Goal: Information Seeking & Learning: Learn about a topic

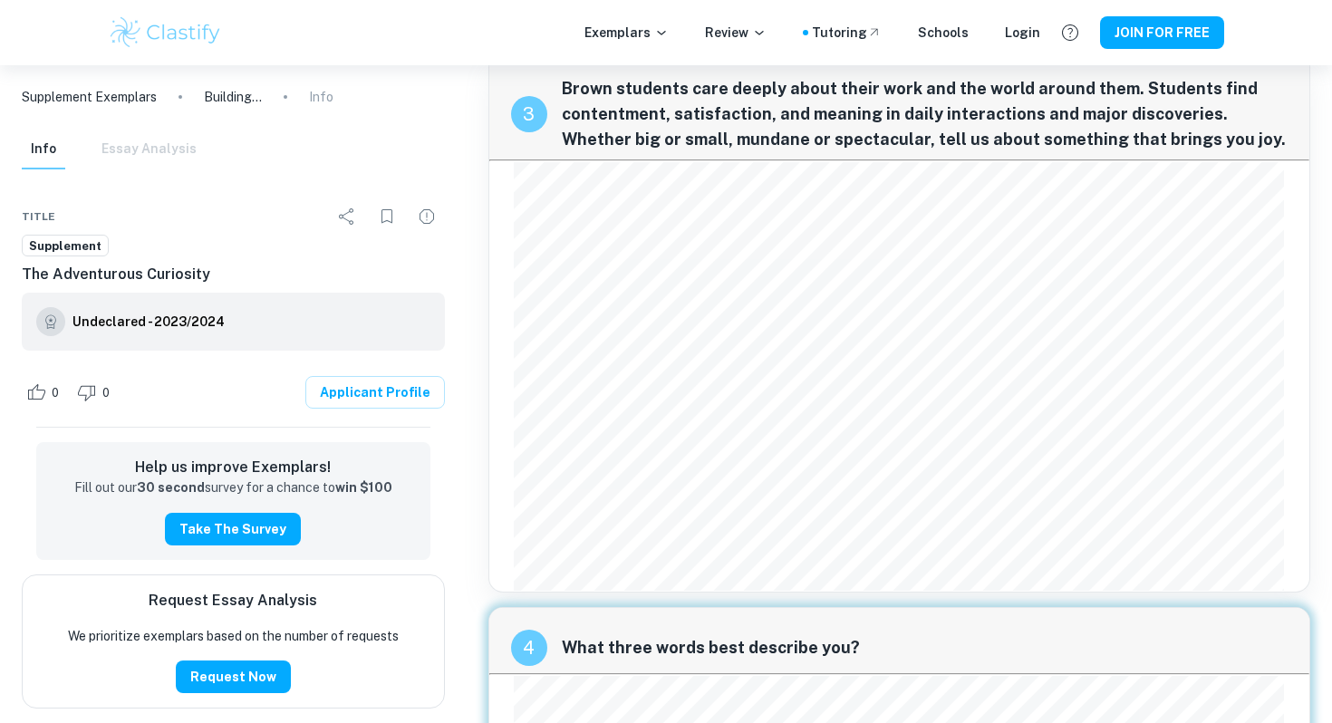
scroll to position [1654, 0]
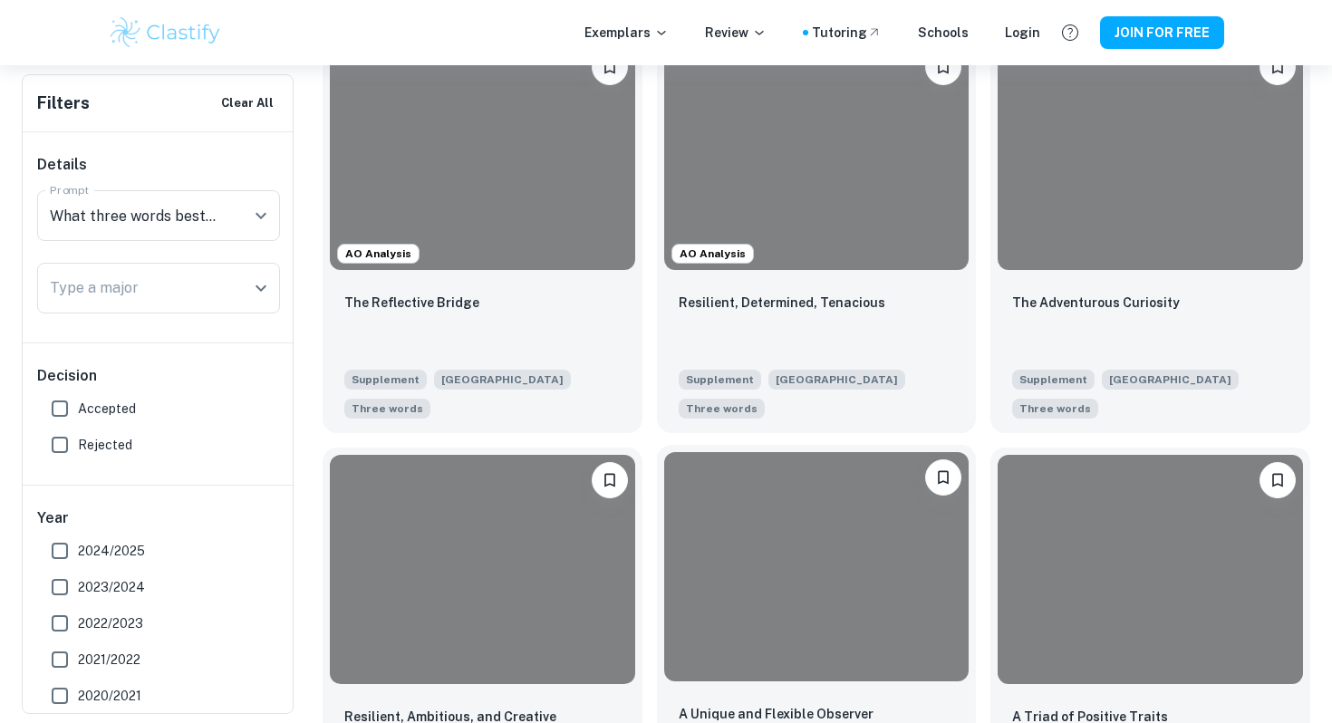
scroll to position [575, 0]
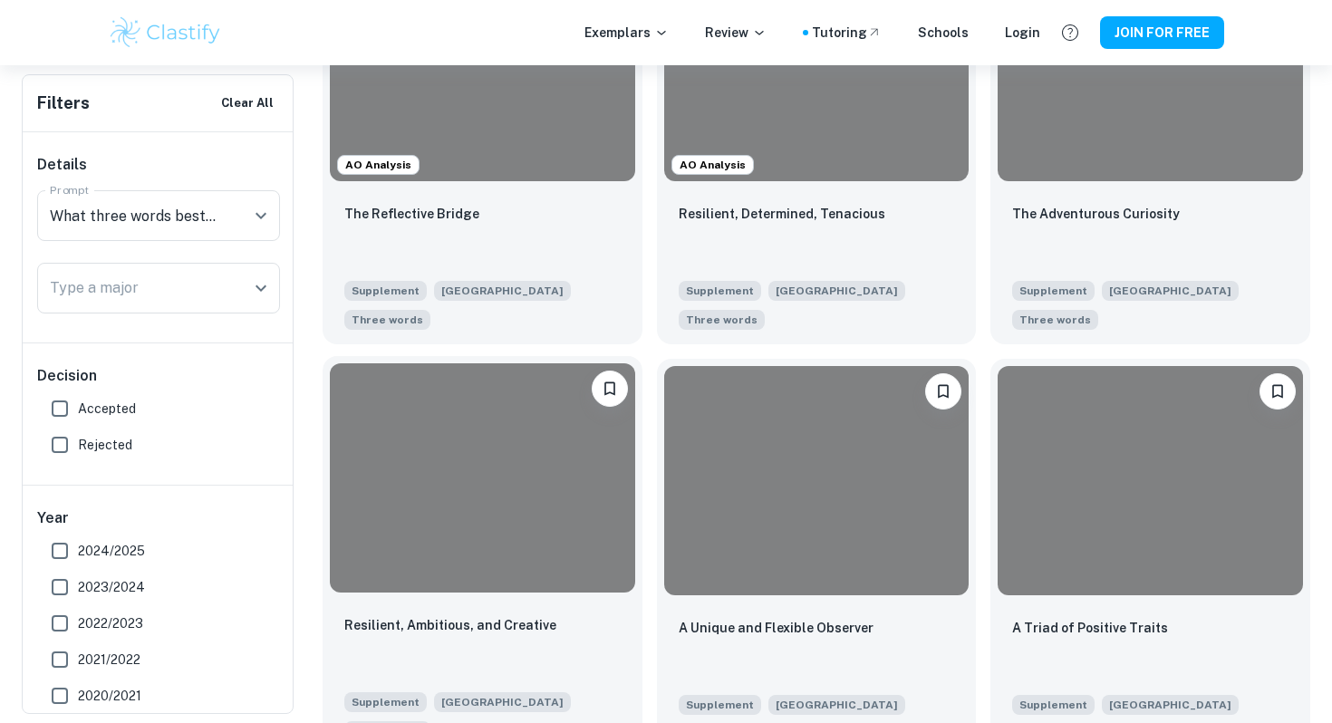
click at [546, 536] on div at bounding box center [482, 477] width 305 height 228
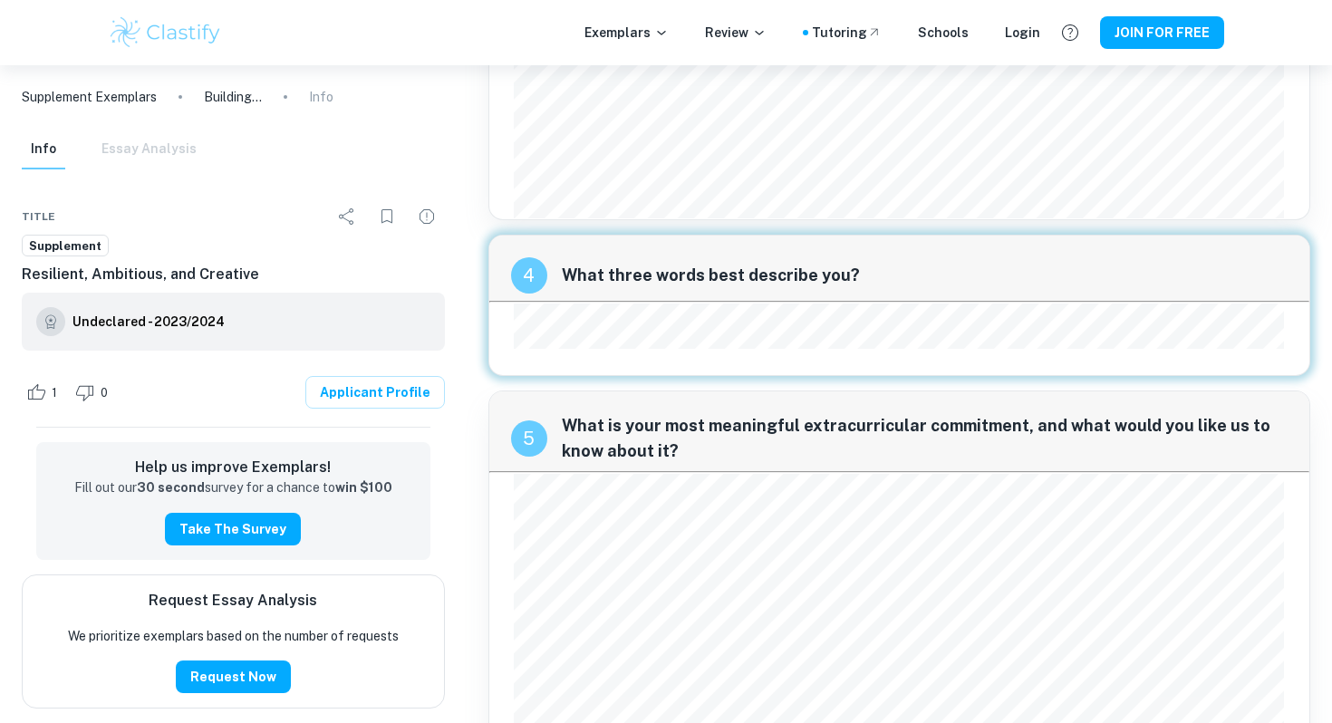
scroll to position [2498, 0]
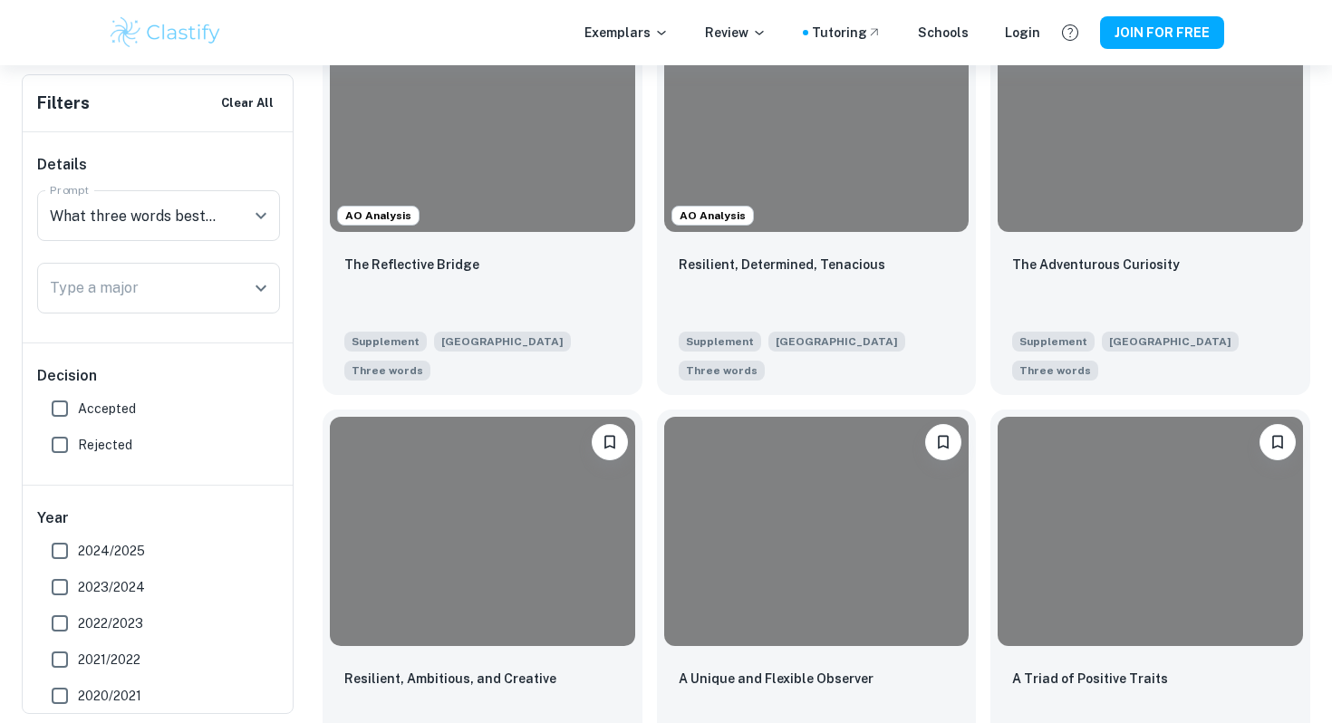
scroll to position [740, 0]
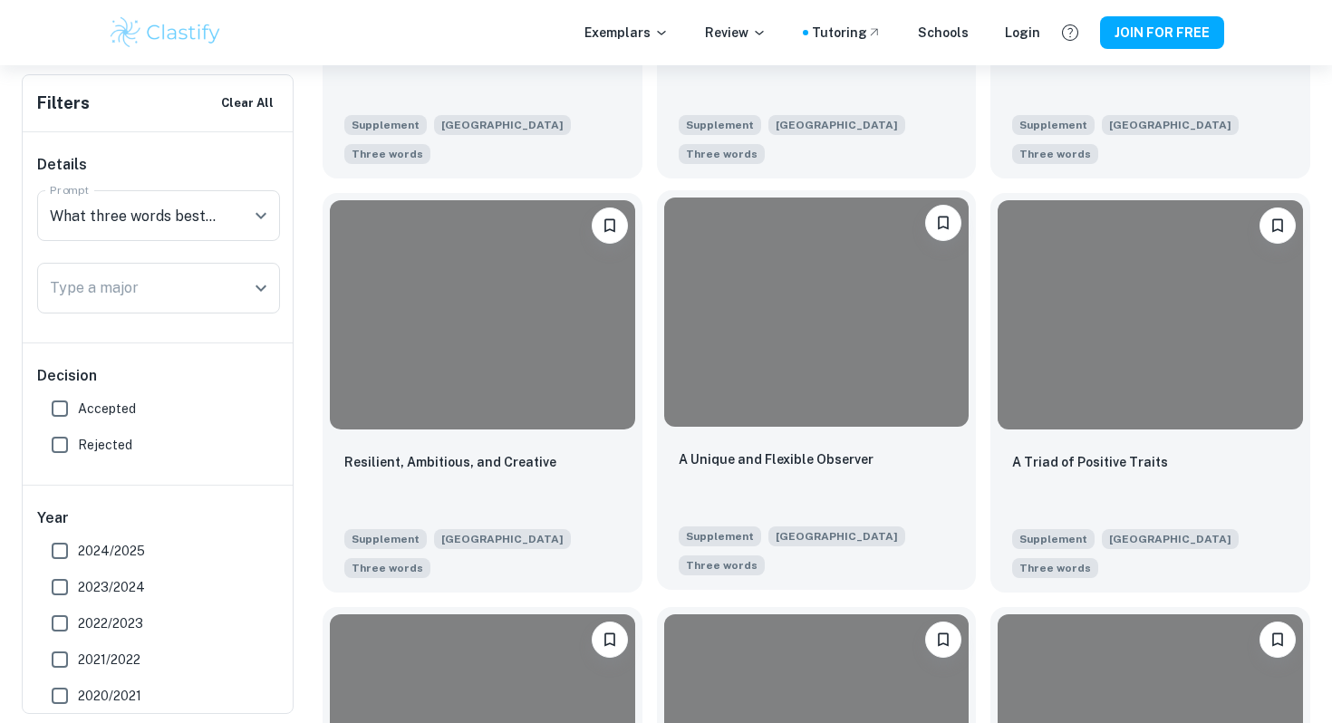
click at [780, 409] on div at bounding box center [816, 312] width 305 height 228
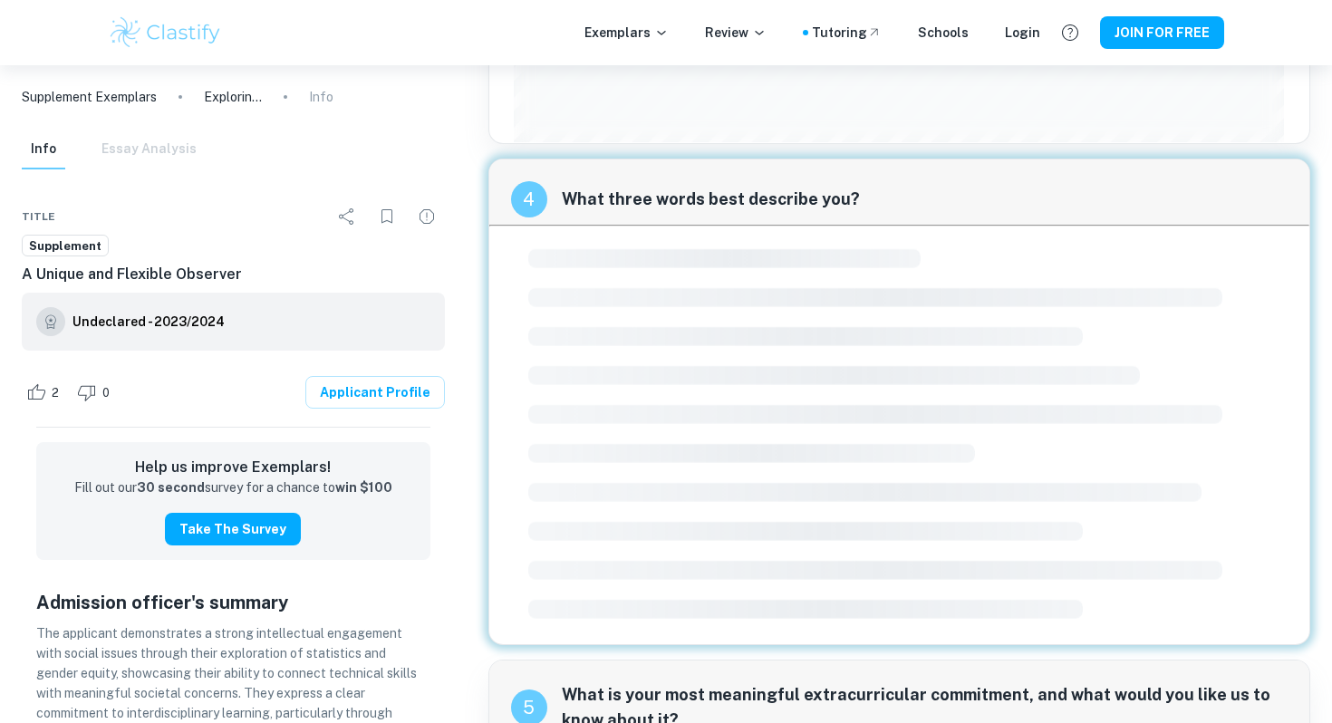
scroll to position [1787, 0]
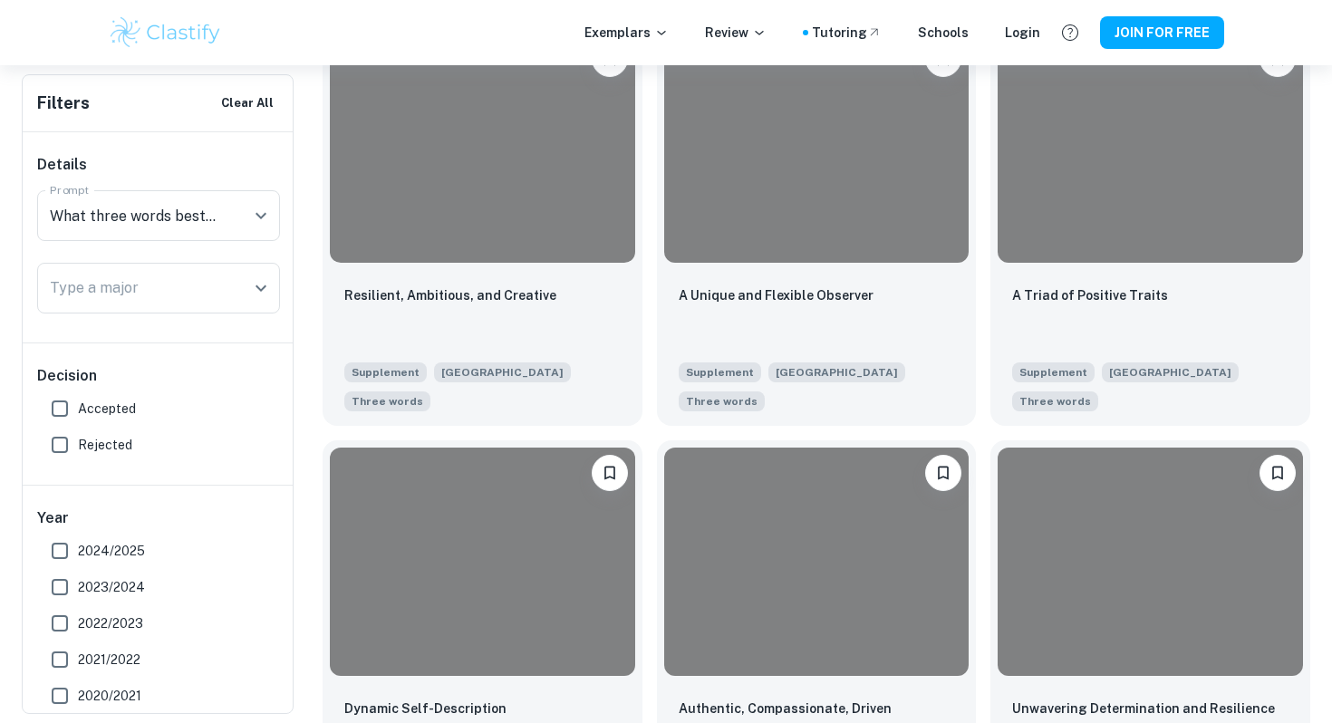
scroll to position [1084, 0]
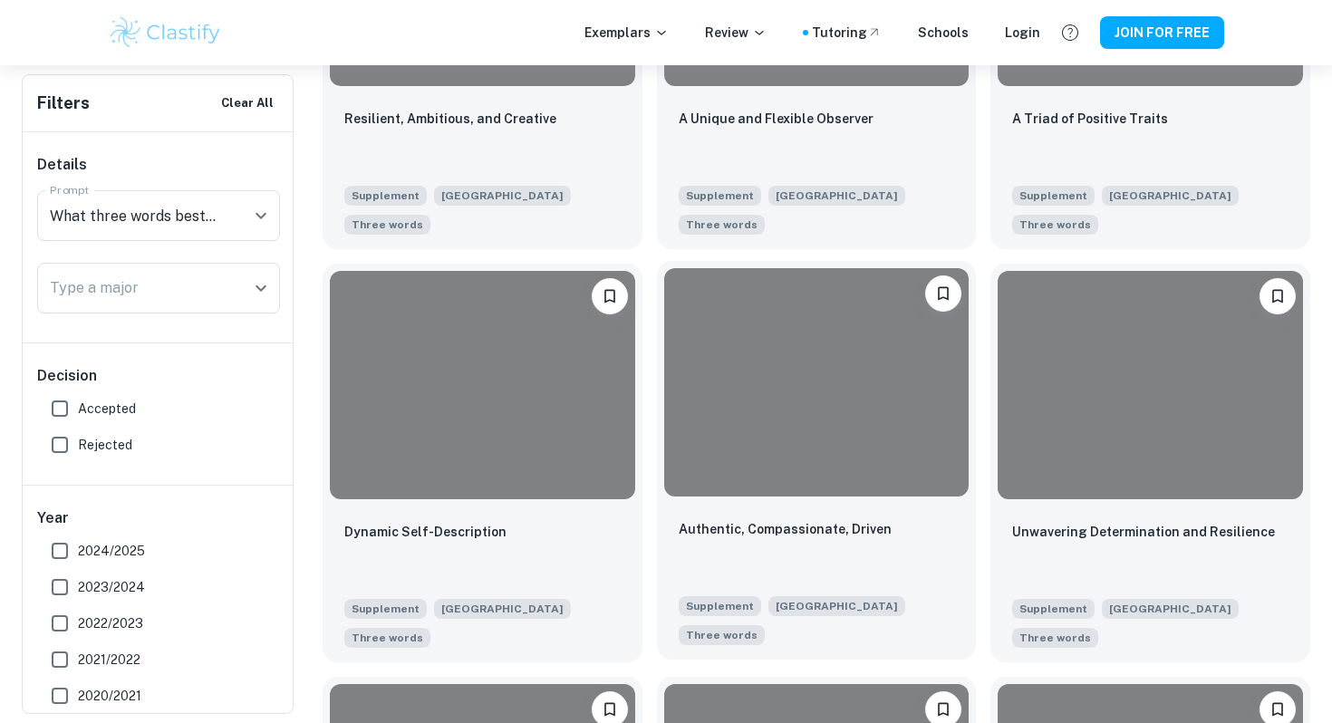
click at [766, 440] on div at bounding box center [816, 382] width 305 height 228
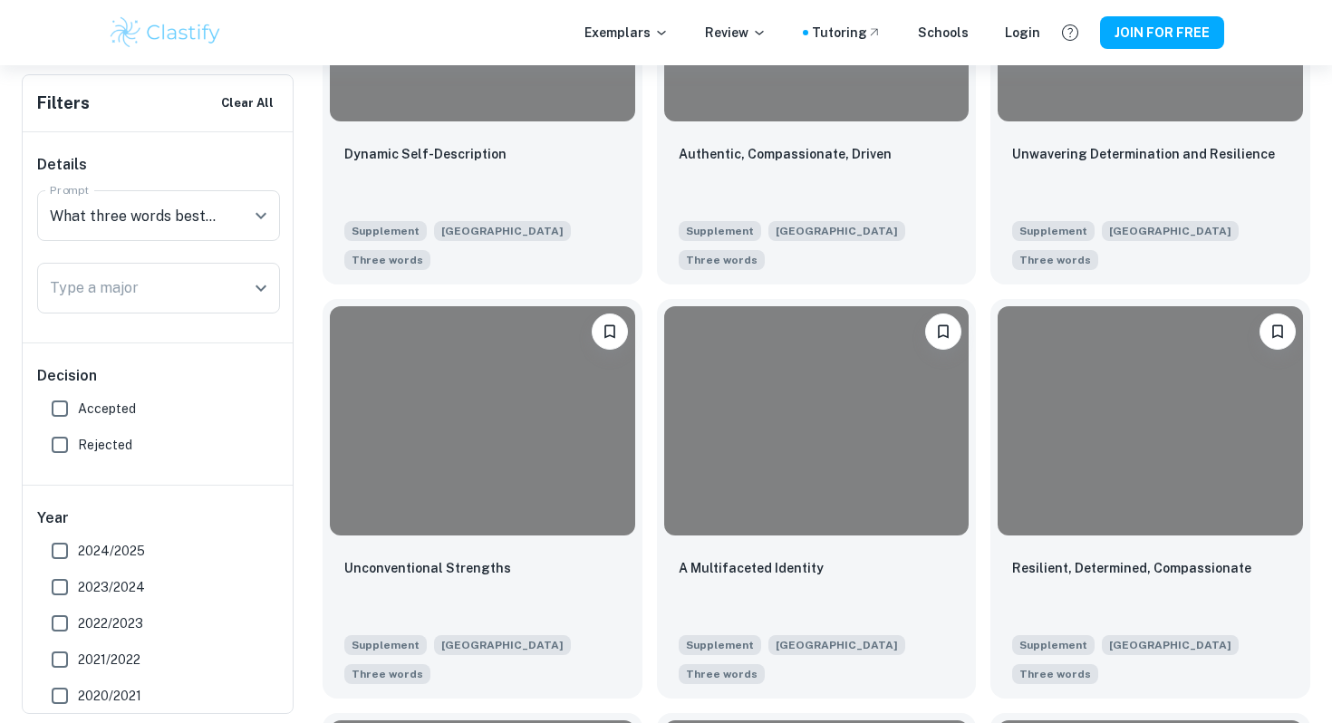
scroll to position [1640, 0]
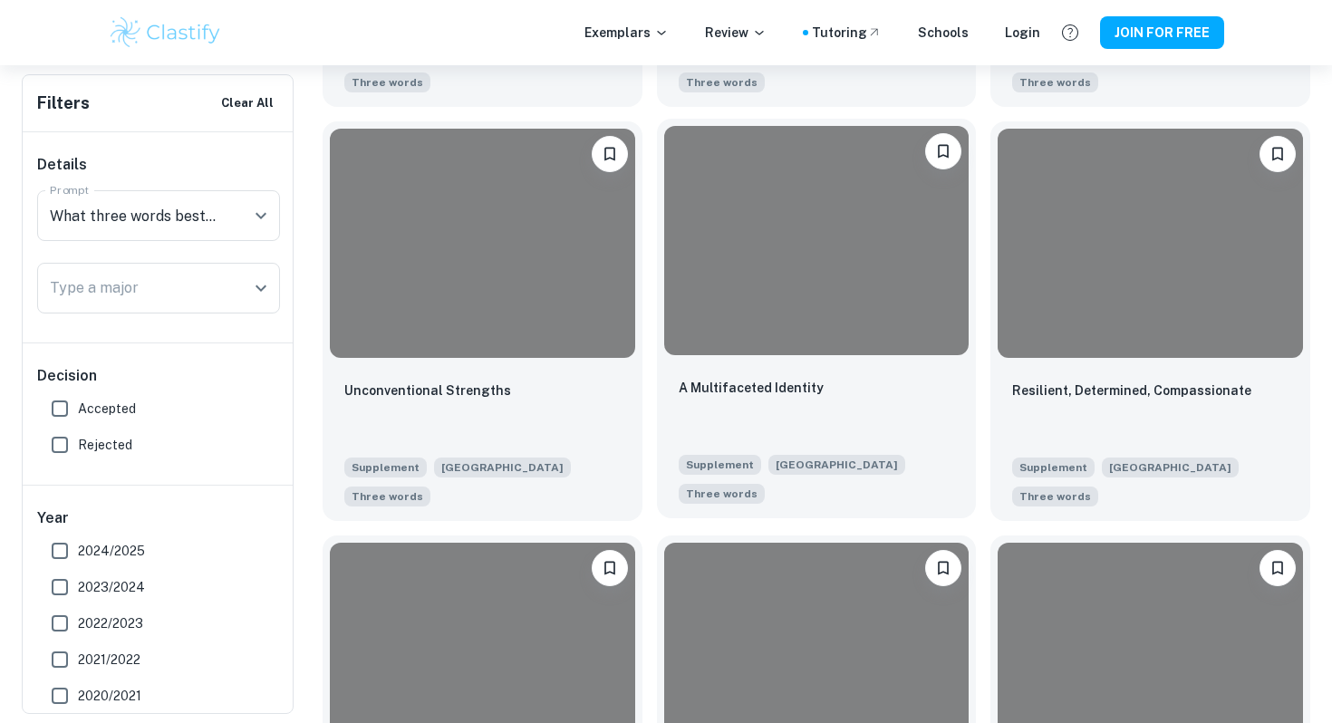
click at [744, 357] on div at bounding box center [817, 240] width 320 height 243
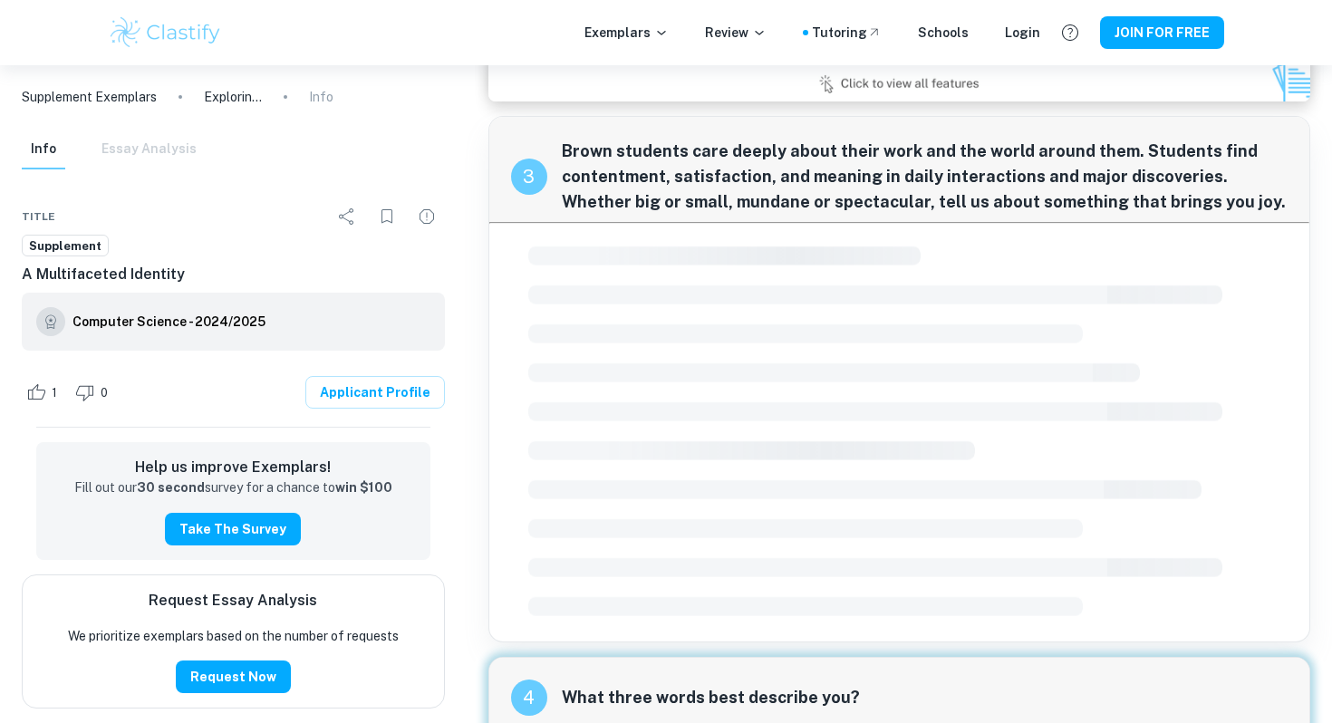
scroll to position [1496, 0]
